Goal: Task Accomplishment & Management: Manage account settings

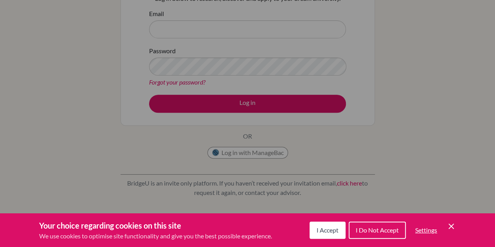
scroll to position [96, 0]
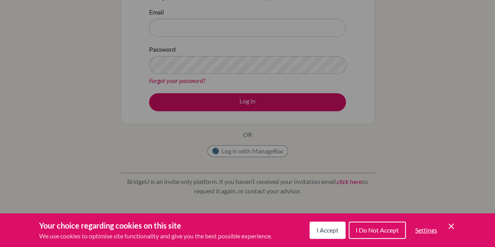
click at [450, 223] on icon "Cookie Control Close Icon" at bounding box center [451, 226] width 9 height 9
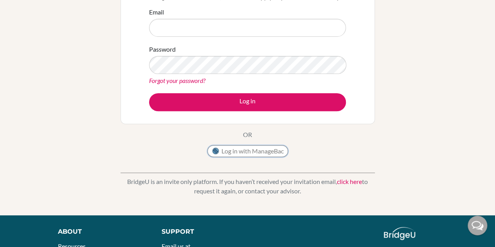
click at [257, 152] on button "Log in with ManageBac" at bounding box center [248, 151] width 81 height 12
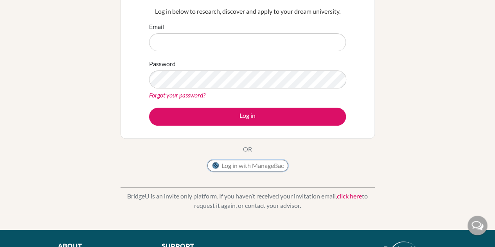
scroll to position [81, 0]
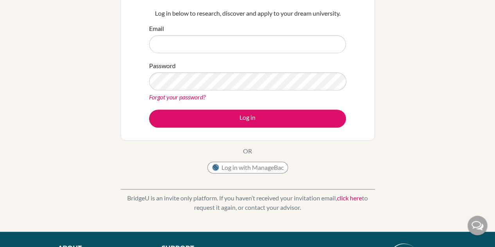
scroll to position [80, 0]
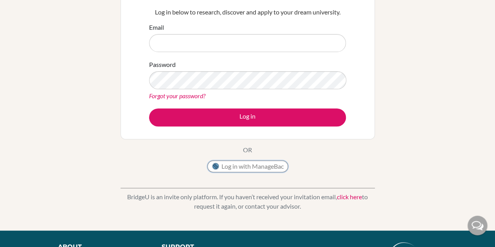
click at [242, 166] on button "Log in with ManageBac" at bounding box center [248, 167] width 81 height 12
click at [242, 164] on button "Log in with ManageBac" at bounding box center [248, 167] width 81 height 12
click at [253, 163] on button "Log in with ManageBac" at bounding box center [248, 167] width 81 height 12
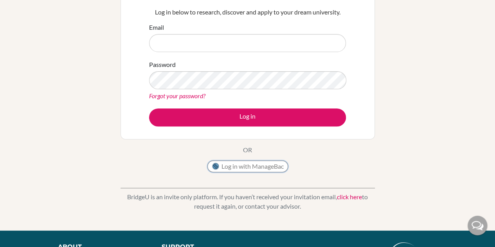
click at [253, 163] on button "Log in with ManageBac" at bounding box center [248, 167] width 81 height 12
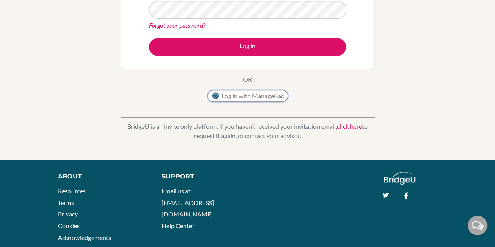
scroll to position [151, 0]
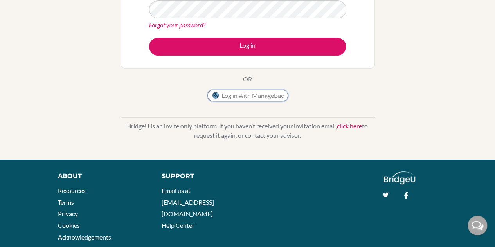
click at [253, 95] on button "Log in with ManageBac" at bounding box center [248, 96] width 81 height 12
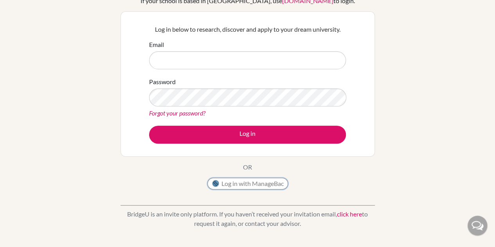
scroll to position [64, 0]
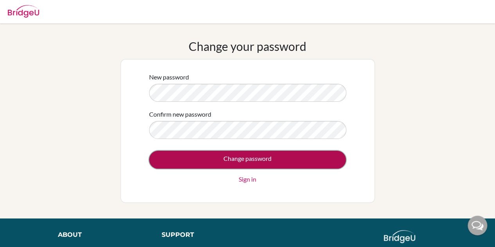
click at [225, 162] on input "Change password" at bounding box center [247, 160] width 197 height 18
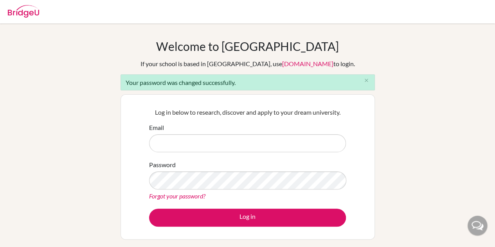
click at [183, 139] on input "Email" at bounding box center [247, 143] width 197 height 18
type input "250061@iss.school.fj"
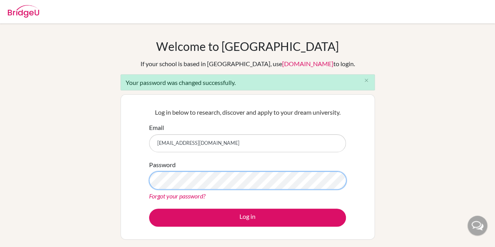
click at [149, 209] on button "Log in" at bounding box center [247, 218] width 197 height 18
